Goal: Check status: Check status

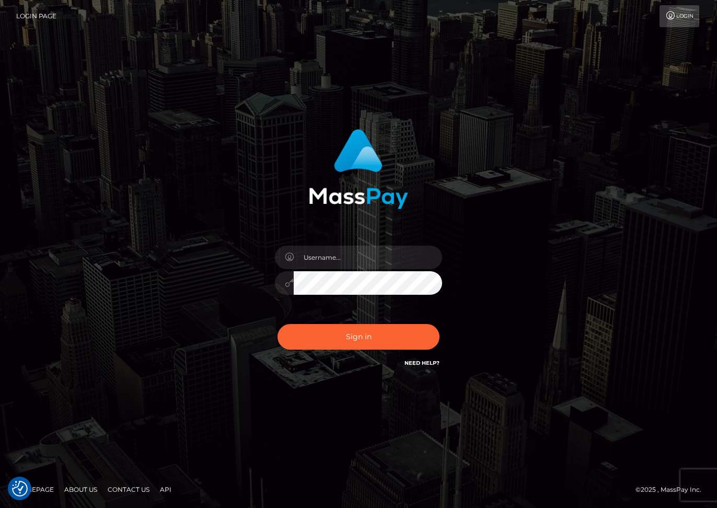
checkbox input "true"
click at [321, 257] on input "text" at bounding box center [368, 258] width 149 height 24
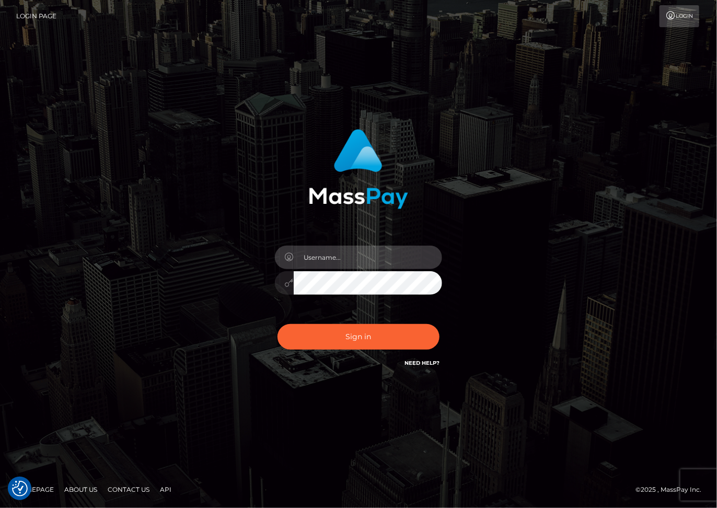
type input "dariag"
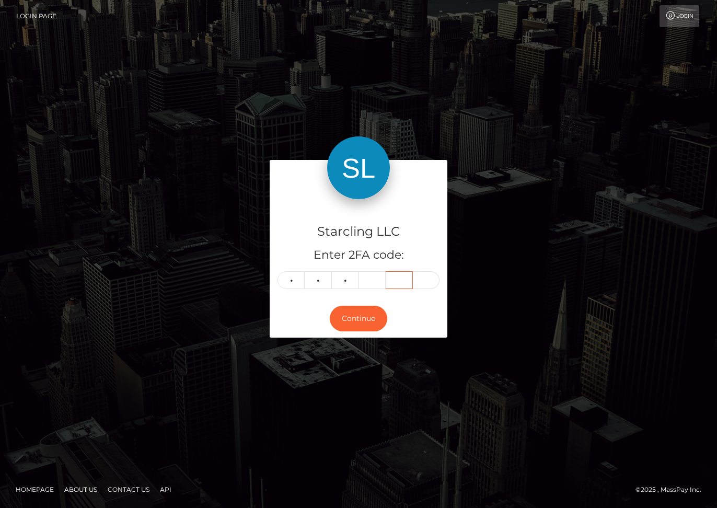
type input "2"
type input "9"
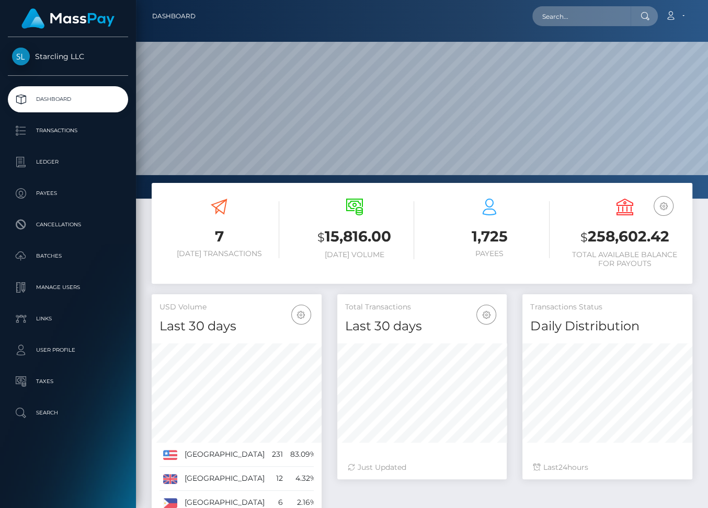
scroll to position [185, 170]
click at [47, 162] on p "Ledger" at bounding box center [68, 162] width 112 height 16
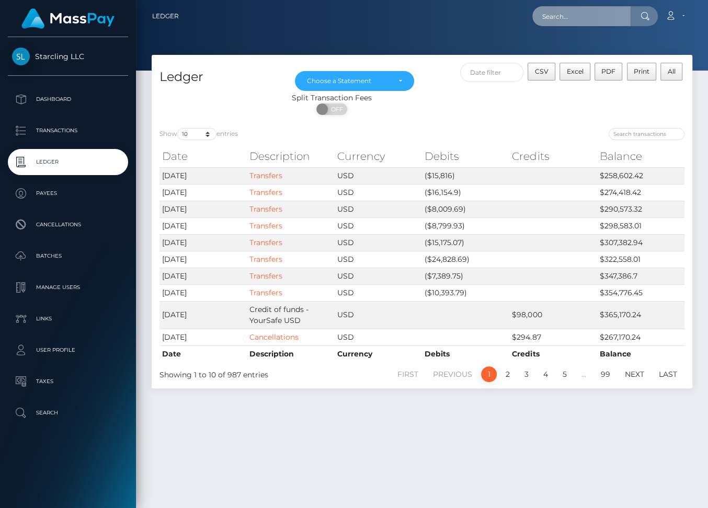
click at [570, 25] on input "text" at bounding box center [581, 16] width 98 height 20
paste input "62573"
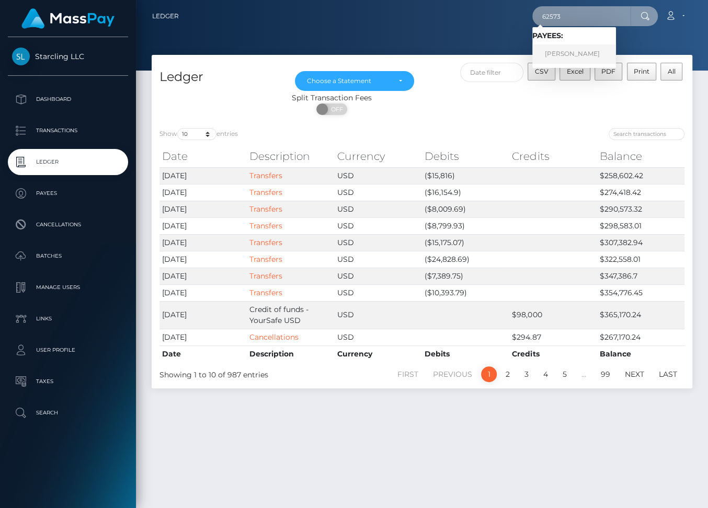
type input "62573"
click at [577, 58] on link "Herbert Colunga" at bounding box center [574, 53] width 84 height 19
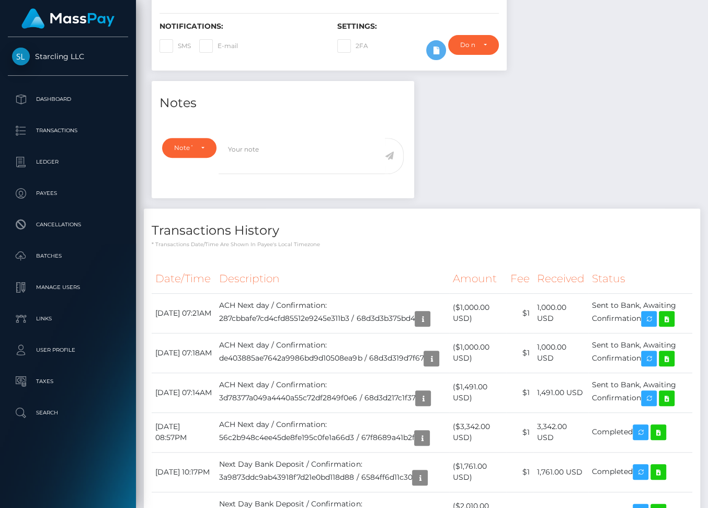
scroll to position [125, 170]
click at [655, 405] on icon "button" at bounding box center [649, 398] width 13 height 13
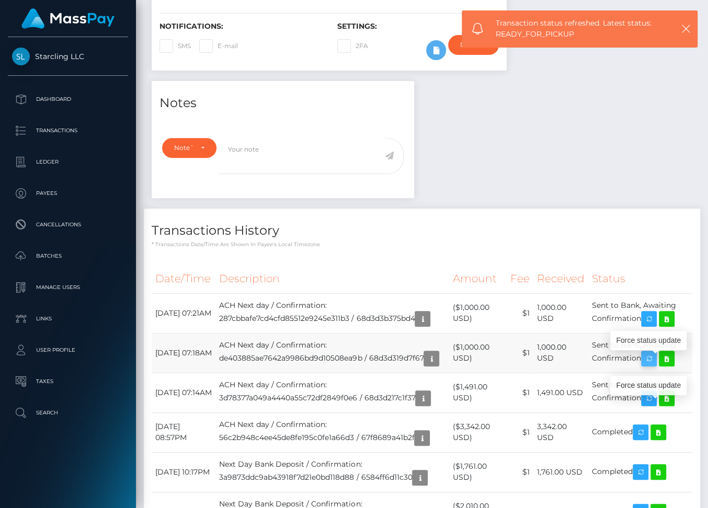
click at [655, 361] on icon "button" at bounding box center [649, 358] width 13 height 13
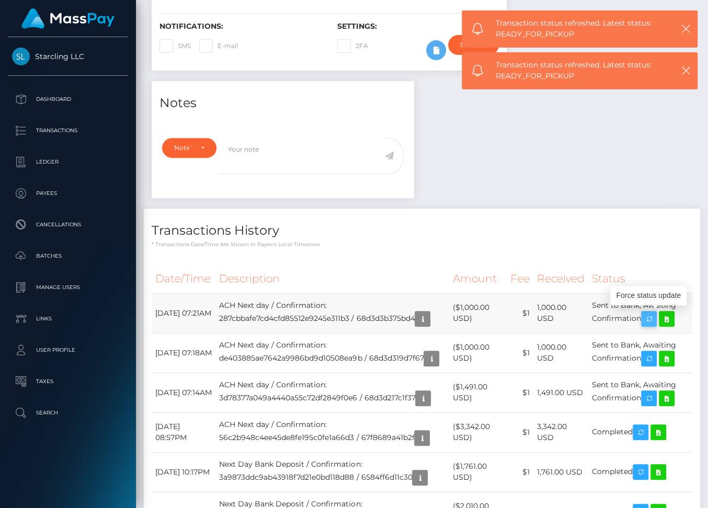
click at [654, 313] on icon "button" at bounding box center [649, 319] width 13 height 13
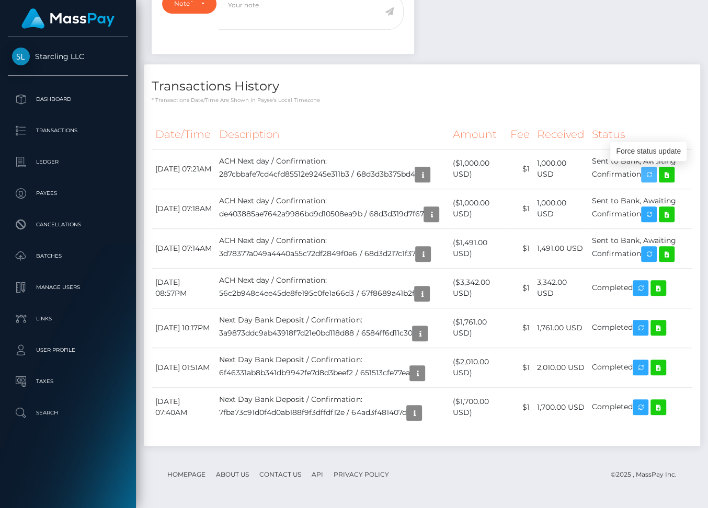
scroll to position [407, 0]
click at [429, 173] on icon "button" at bounding box center [422, 174] width 13 height 13
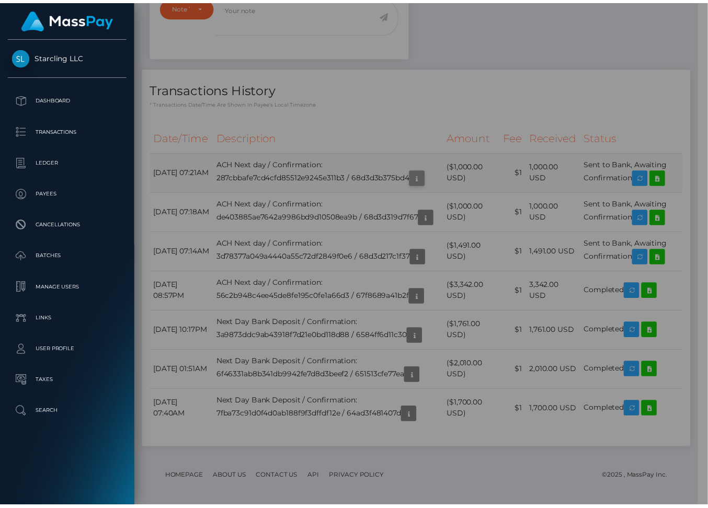
scroll to position [125, 169]
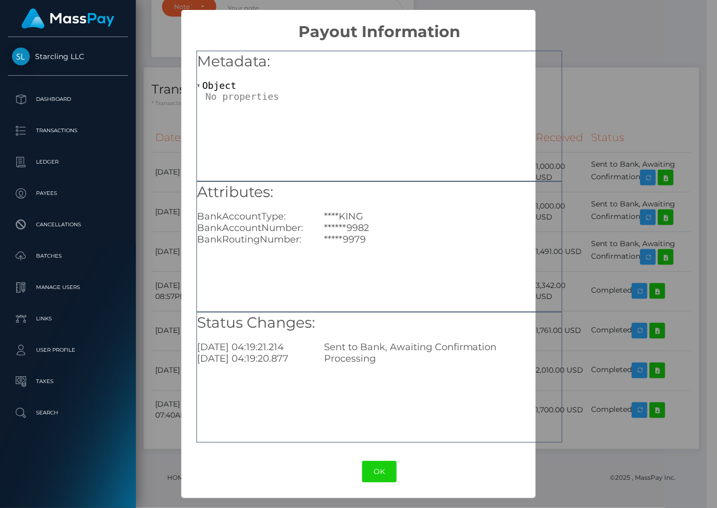
click at [618, 76] on div "× Payout Information Metadata: Object Attributes: BankAccountType: ****KING Ban…" at bounding box center [358, 254] width 717 height 508
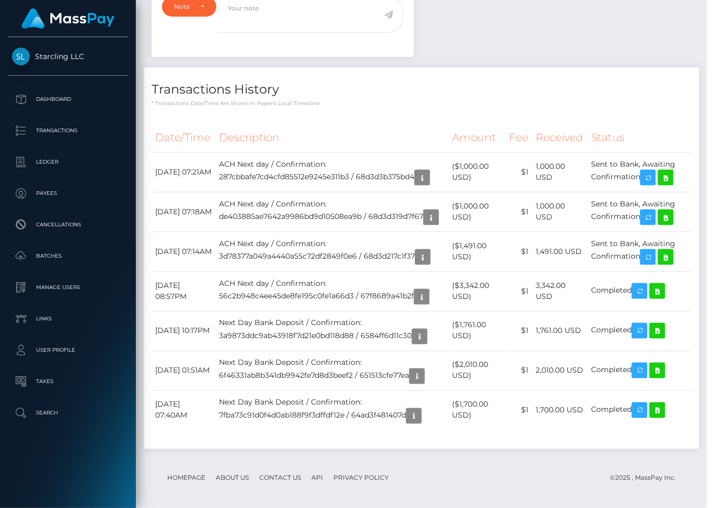
scroll to position [125, 170]
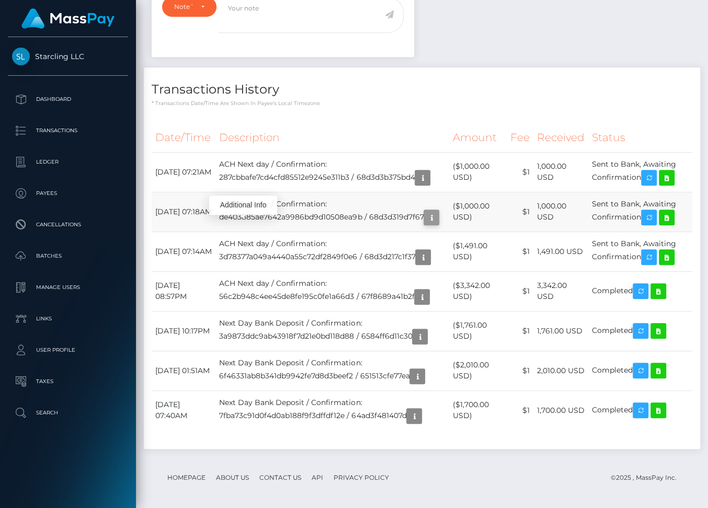
click at [425, 224] on icon "button" at bounding box center [431, 217] width 13 height 13
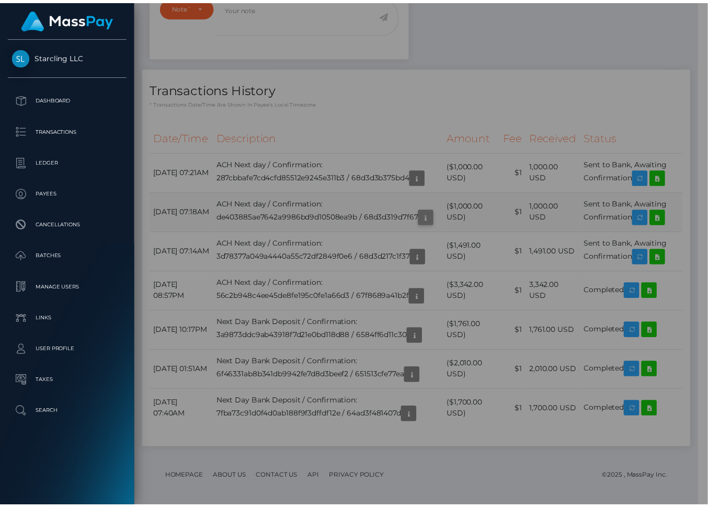
scroll to position [125, 169]
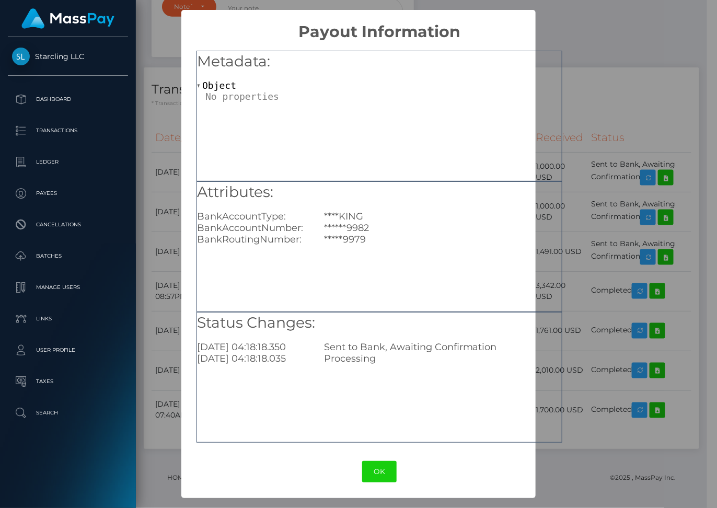
click at [569, 51] on div "Metadata: Object Attributes: BankAccountType: ****KING BankAccountNumber: *****…" at bounding box center [379, 243] width 396 height 404
click at [597, 38] on div "× Payout Information Metadata: Object Attributes: BankAccountType: ****KING Ban…" at bounding box center [358, 254] width 717 height 508
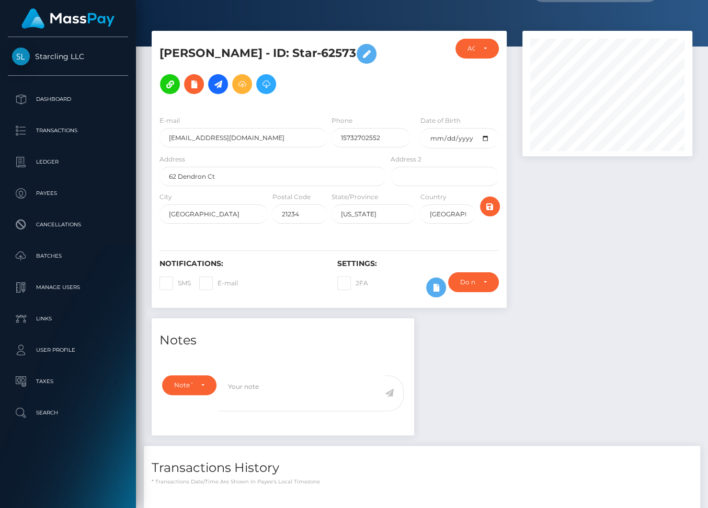
scroll to position [0, 0]
